Goal: Find specific page/section: Find specific page/section

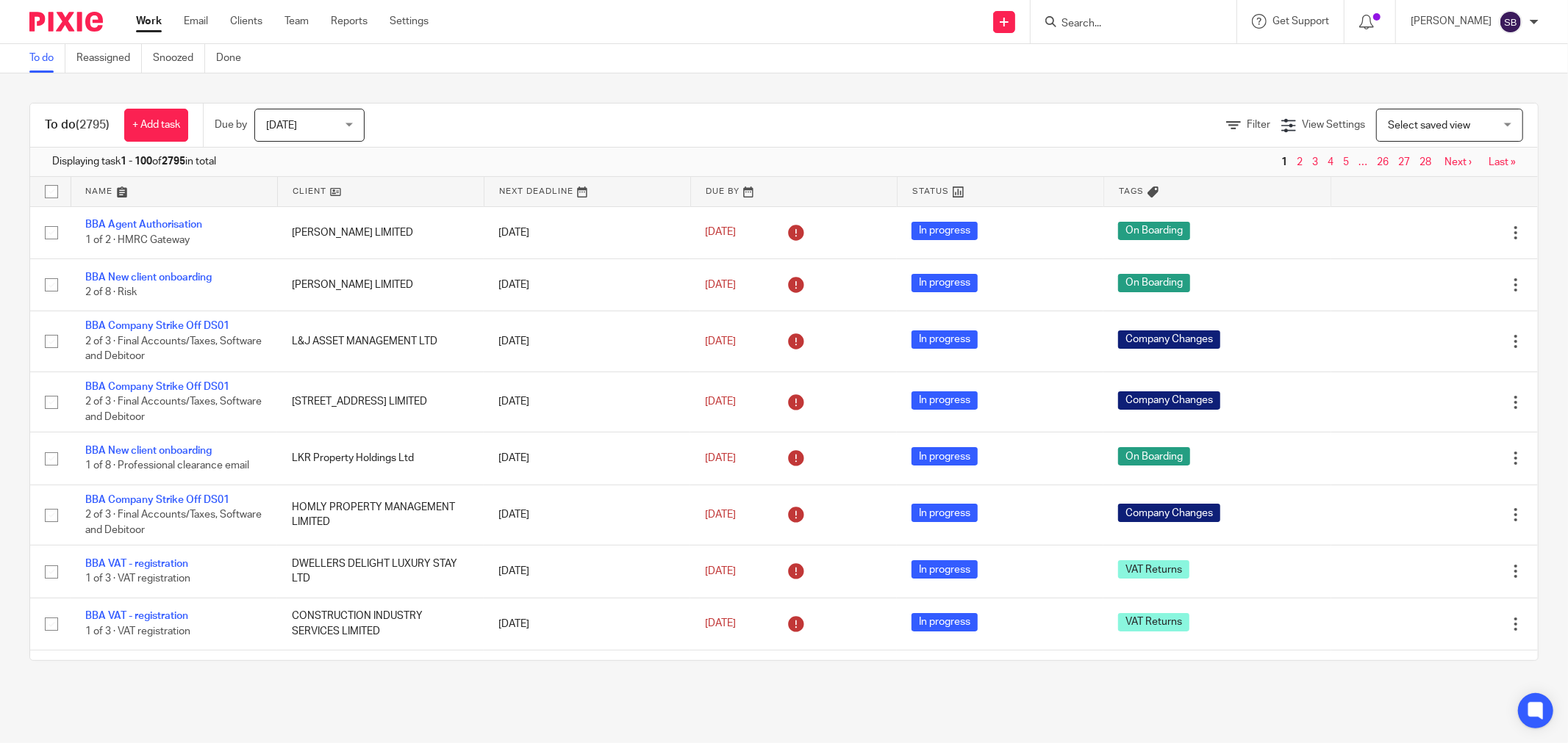
click at [1108, 18] on input "Search" at bounding box center [1126, 24] width 132 height 13
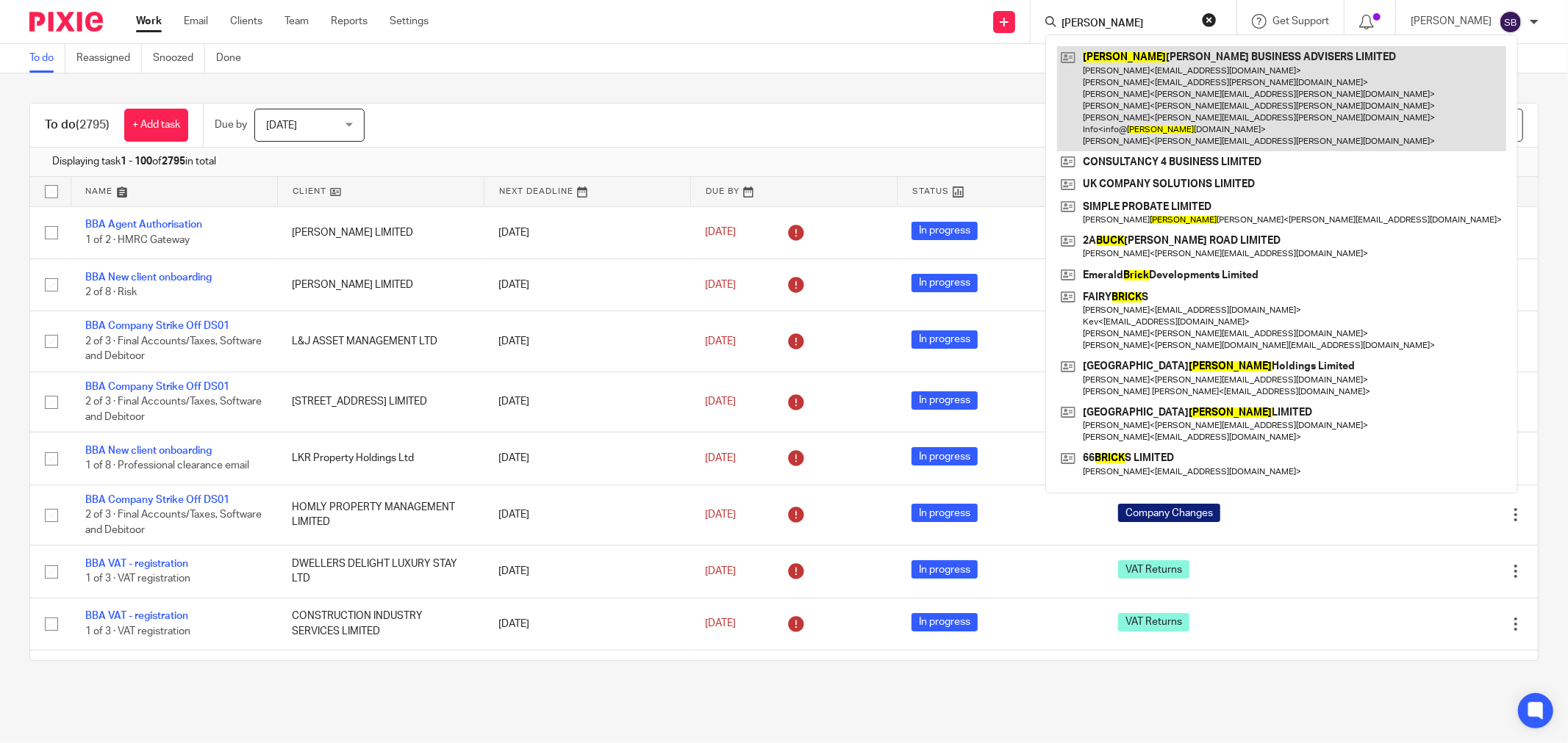
type input "bick"
click at [1244, 56] on link at bounding box center [1282, 99] width 449 height 105
click at [1194, 86] on link at bounding box center [1282, 99] width 449 height 105
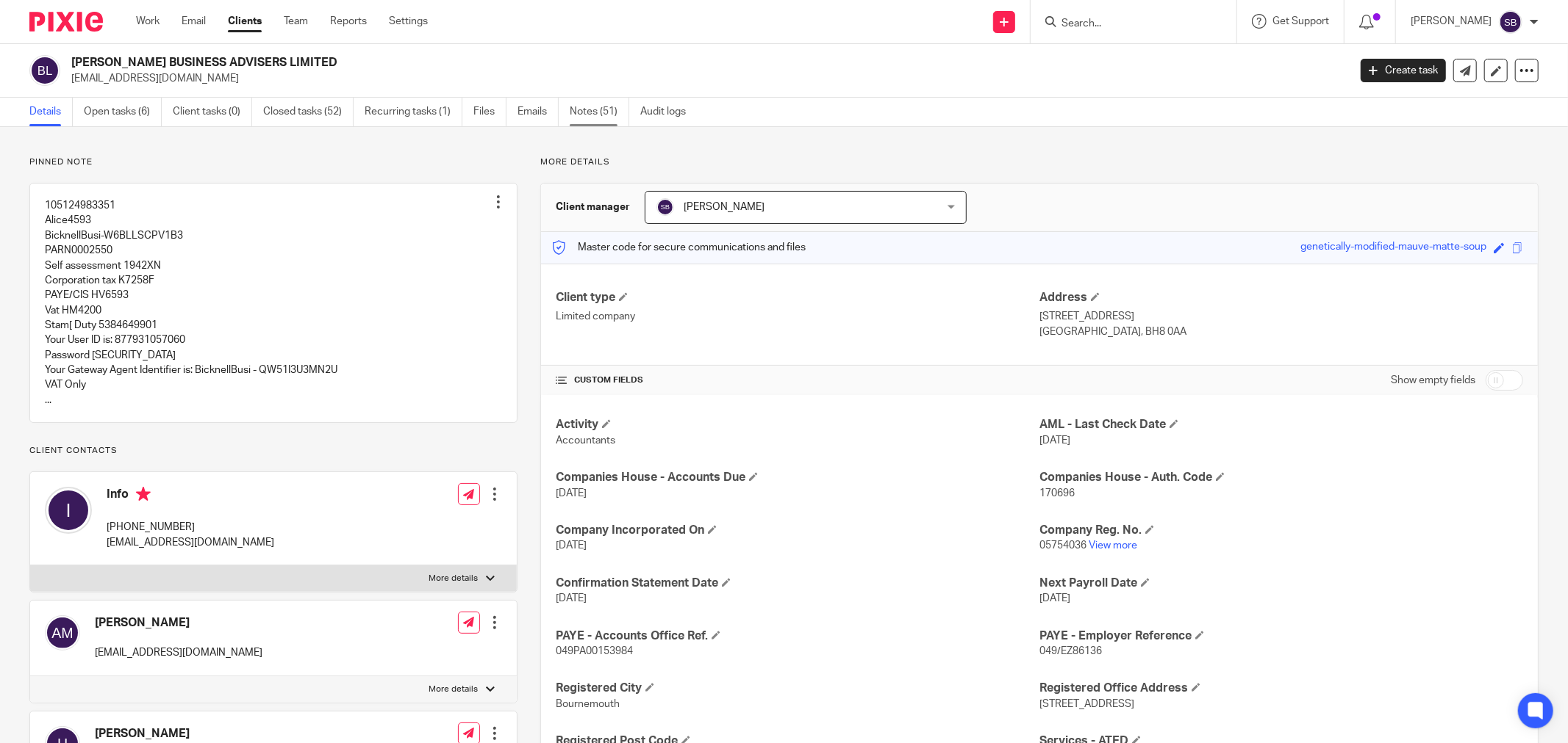
click at [589, 112] on link "Notes (51)" at bounding box center [599, 112] width 60 height 29
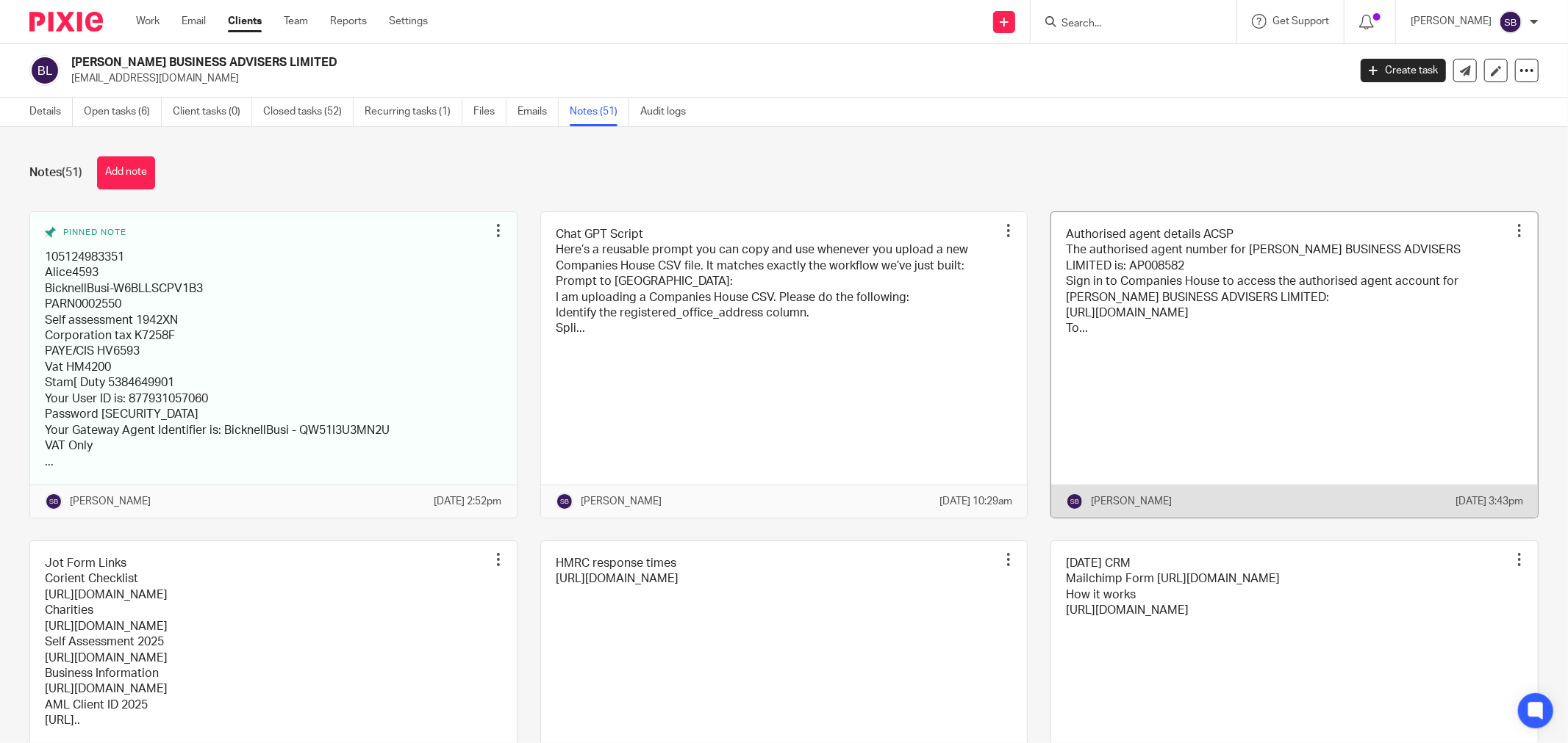
click at [1178, 354] on link at bounding box center [1294, 364] width 487 height 306
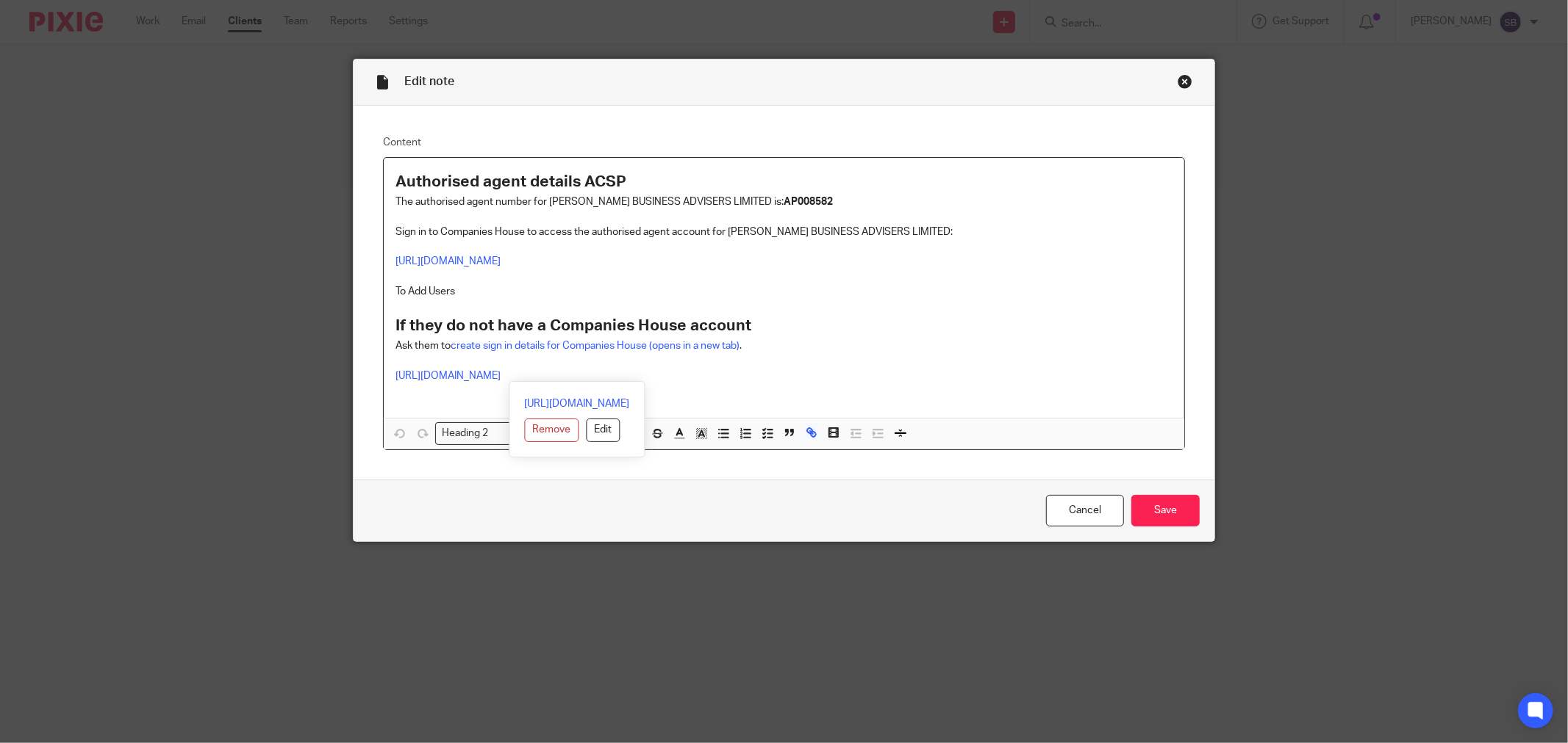
drag, startPoint x: 388, startPoint y: 327, endPoint x: 807, endPoint y: 380, distance: 422.3
click at [807, 380] on div "Authorised agent details ACSP The authorised agent number for [PERSON_NAME] BUS…" at bounding box center [784, 288] width 800 height 260
drag, startPoint x: 721, startPoint y: 316, endPoint x: 606, endPoint y: 304, distance: 115.6
click at [606, 304] on p at bounding box center [784, 306] width 777 height 14
drag, startPoint x: 385, startPoint y: 290, endPoint x: 800, endPoint y: 384, distance: 425.5
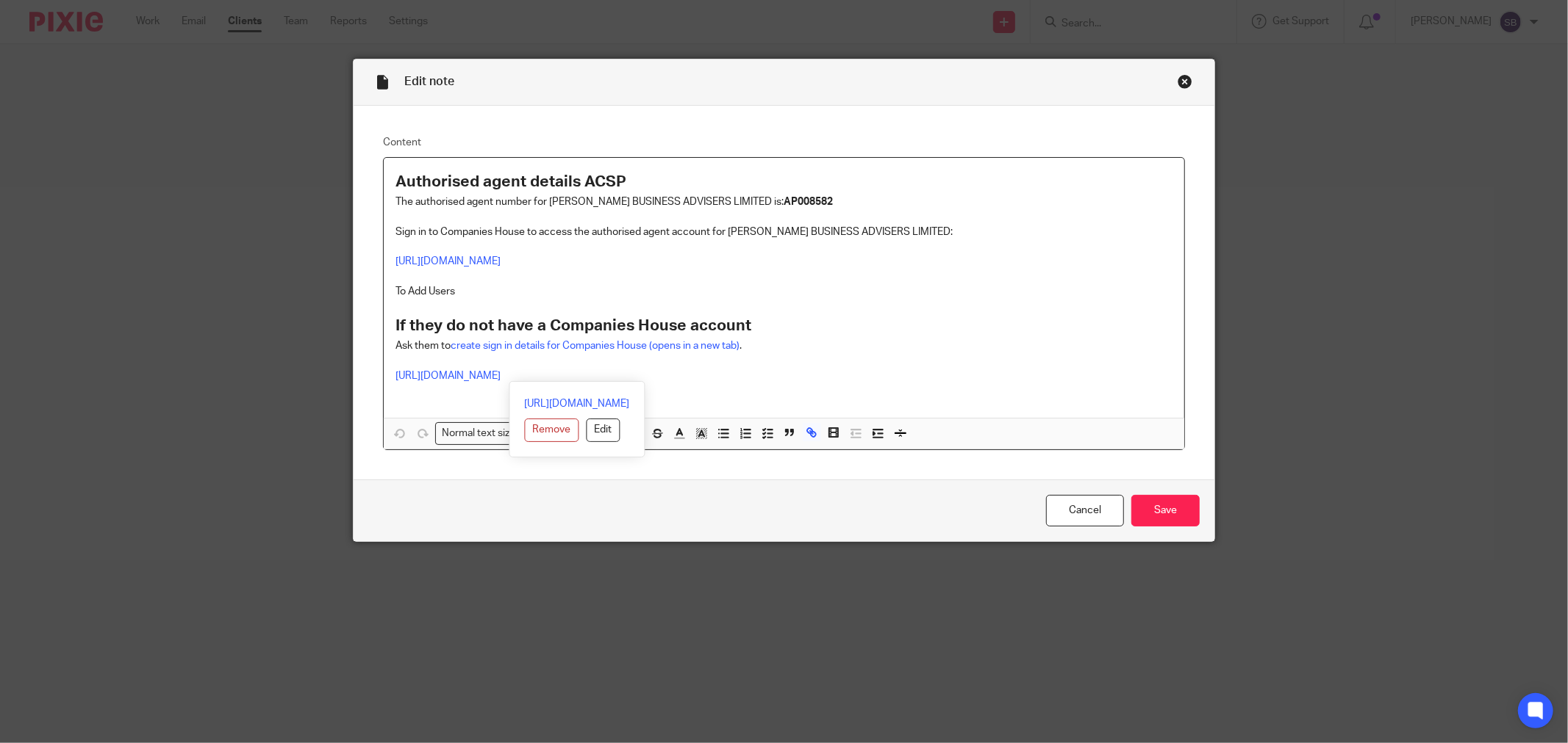
click at [800, 384] on div "Authorised agent details ACSP The authorised agent number for [PERSON_NAME] BUS…" at bounding box center [784, 288] width 800 height 260
copy div "To Add Users If they do not have a Companies House account Ask them to create s…"
